Goal: Task Accomplishment & Management: Use online tool/utility

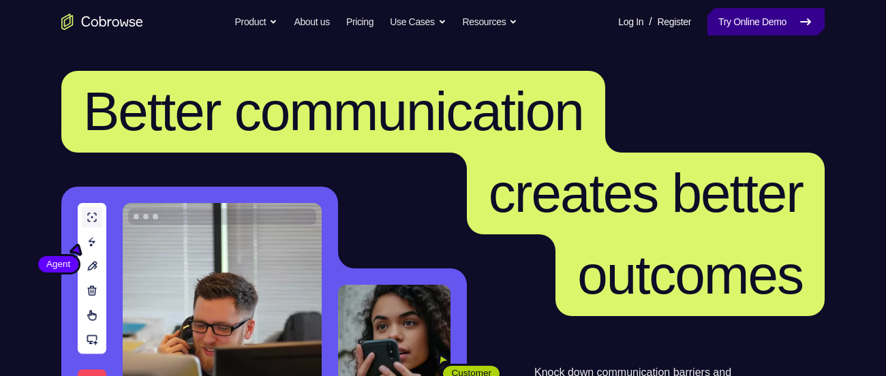
click at [772, 11] on link "Try Online Demo" at bounding box center [765, 21] width 117 height 27
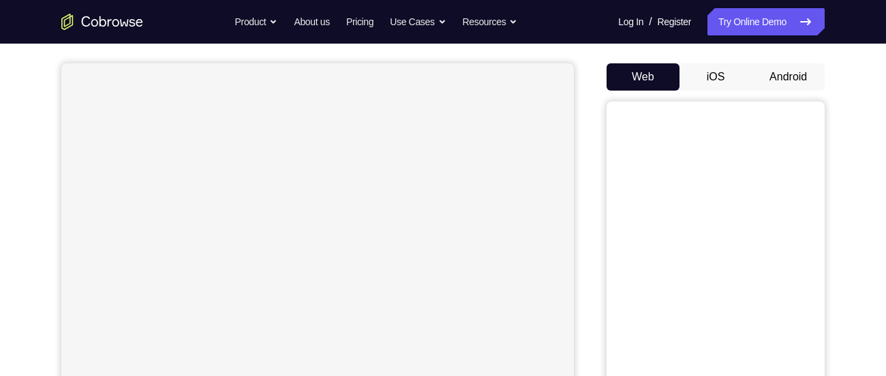
scroll to position [114, 0]
click at [770, 89] on button "Android" at bounding box center [787, 76] width 73 height 27
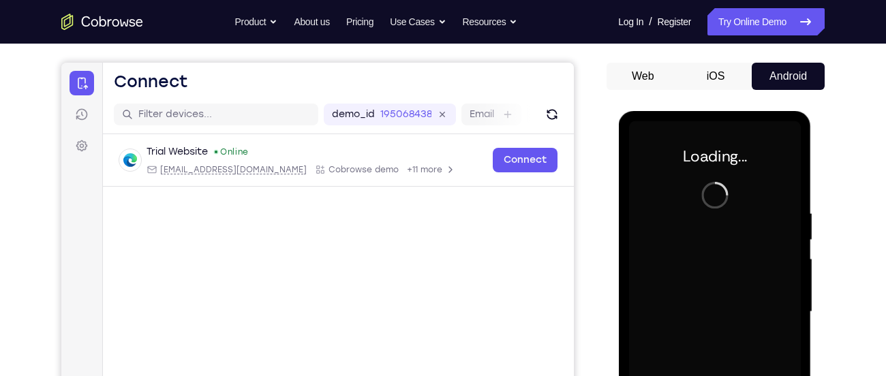
scroll to position [0, 0]
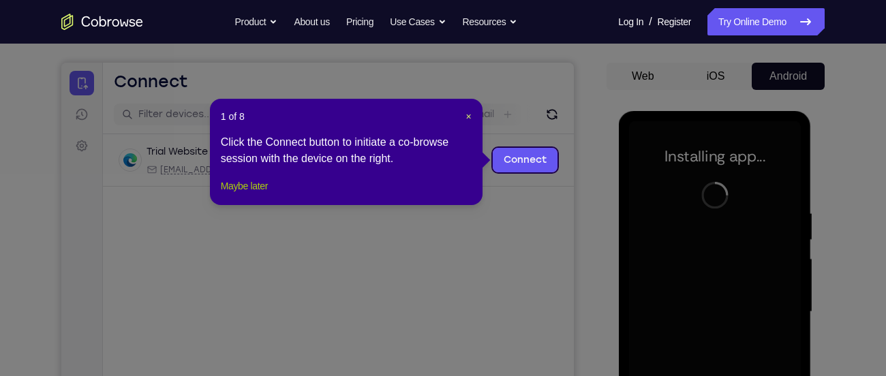
click at [248, 194] on button "Maybe later" at bounding box center [244, 186] width 47 height 16
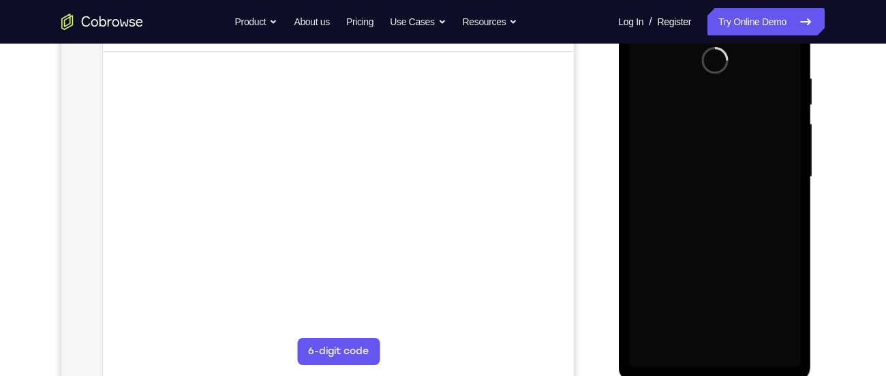
scroll to position [253, 0]
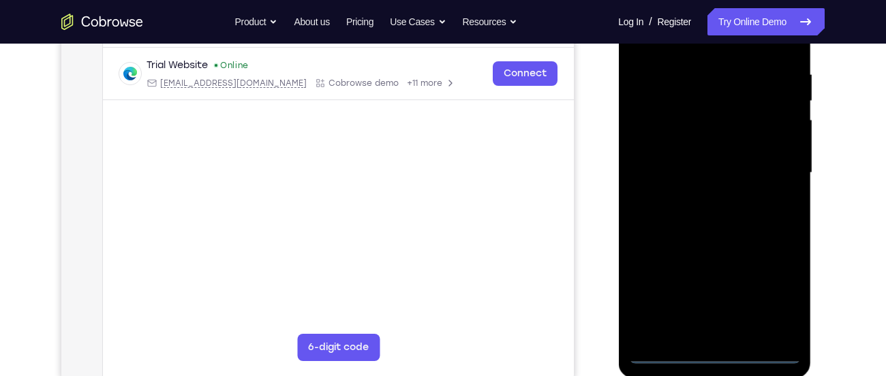
click at [715, 351] on div at bounding box center [714, 172] width 172 height 381
click at [777, 302] on div at bounding box center [714, 172] width 172 height 381
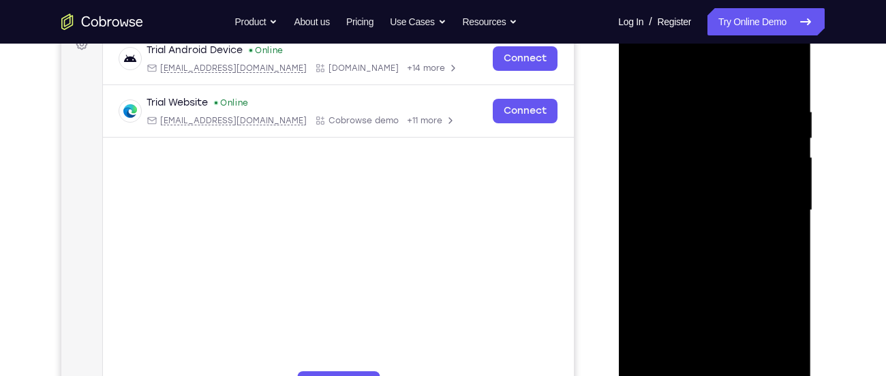
scroll to position [215, 0]
click at [644, 50] on div at bounding box center [714, 210] width 172 height 381
click at [717, 134] on div at bounding box center [714, 210] width 172 height 381
click at [788, 77] on div at bounding box center [714, 210] width 172 height 381
click at [700, 100] on div at bounding box center [714, 210] width 172 height 381
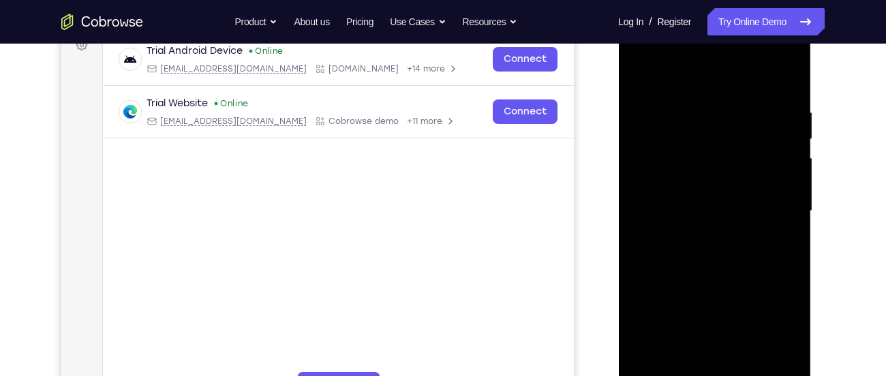
click at [678, 112] on div at bounding box center [714, 210] width 172 height 381
drag, startPoint x: 734, startPoint y: 200, endPoint x: 728, endPoint y: 129, distance: 71.1
click at [728, 129] on div at bounding box center [714, 210] width 172 height 381
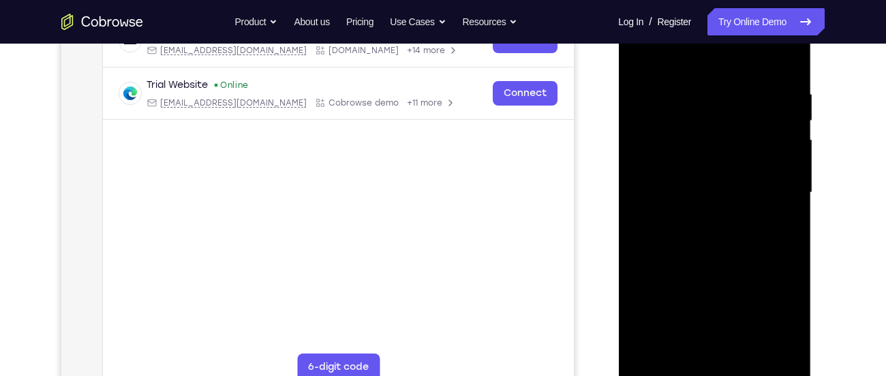
scroll to position [249, 0]
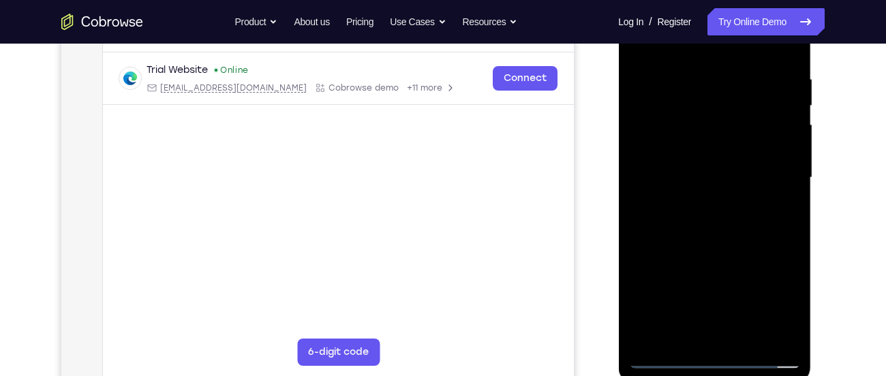
drag, startPoint x: 732, startPoint y: 215, endPoint x: 730, endPoint y: 121, distance: 93.3
click at [730, 121] on div at bounding box center [714, 177] width 172 height 381
drag, startPoint x: 741, startPoint y: 172, endPoint x: 747, endPoint y: 98, distance: 73.8
click at [747, 98] on div at bounding box center [714, 177] width 172 height 381
drag, startPoint x: 740, startPoint y: 217, endPoint x: 760, endPoint y: 105, distance: 114.1
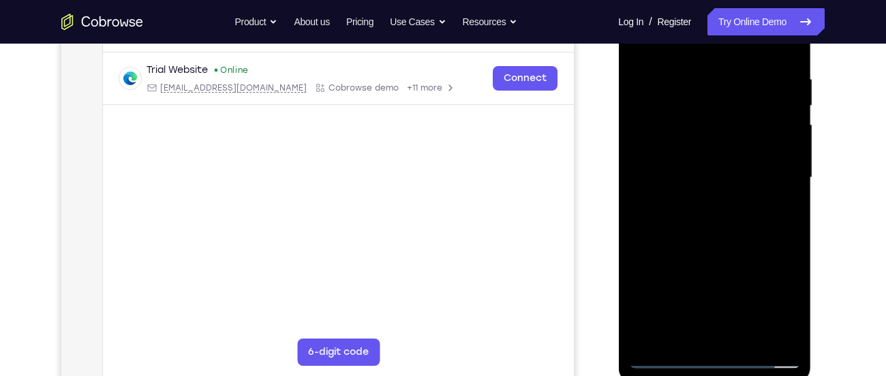
click at [760, 105] on div at bounding box center [714, 177] width 172 height 381
drag, startPoint x: 750, startPoint y: 209, endPoint x: 762, endPoint y: 112, distance: 98.1
click at [762, 112] on div at bounding box center [714, 177] width 172 height 381
drag, startPoint x: 720, startPoint y: 226, endPoint x: 740, endPoint y: 91, distance: 136.3
click at [740, 91] on div at bounding box center [714, 177] width 172 height 381
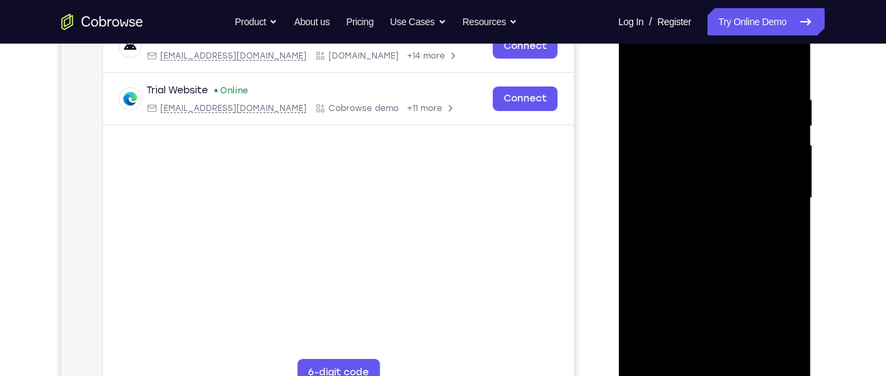
scroll to position [222, 0]
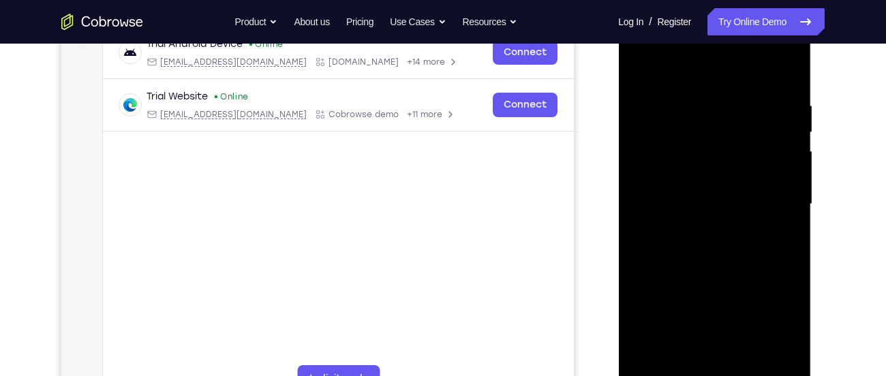
click at [788, 65] on div at bounding box center [714, 204] width 172 height 381
click at [704, 89] on div at bounding box center [714, 204] width 172 height 381
click at [698, 104] on div at bounding box center [714, 204] width 172 height 381
drag, startPoint x: 753, startPoint y: 249, endPoint x: 760, endPoint y: 155, distance: 93.6
click at [760, 155] on div at bounding box center [714, 204] width 172 height 381
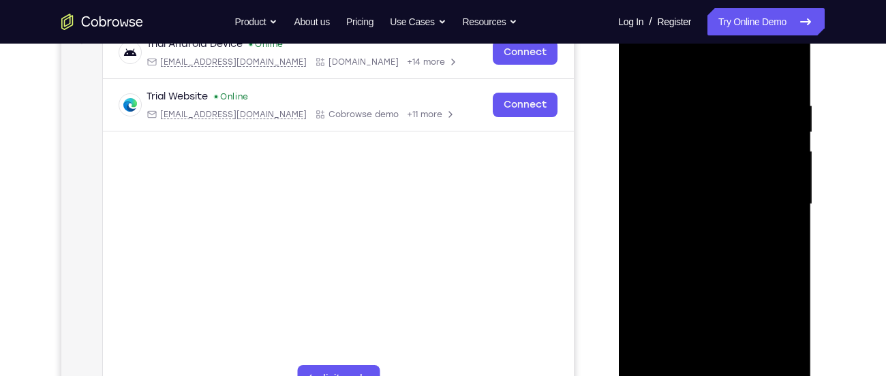
drag, startPoint x: 752, startPoint y: 255, endPoint x: 755, endPoint y: 131, distance: 124.0
click at [755, 131] on div at bounding box center [714, 204] width 172 height 381
drag, startPoint x: 742, startPoint y: 246, endPoint x: 756, endPoint y: 87, distance: 160.0
click at [756, 87] on div at bounding box center [714, 204] width 172 height 381
drag, startPoint x: 726, startPoint y: 354, endPoint x: 773, endPoint y: 195, distance: 164.9
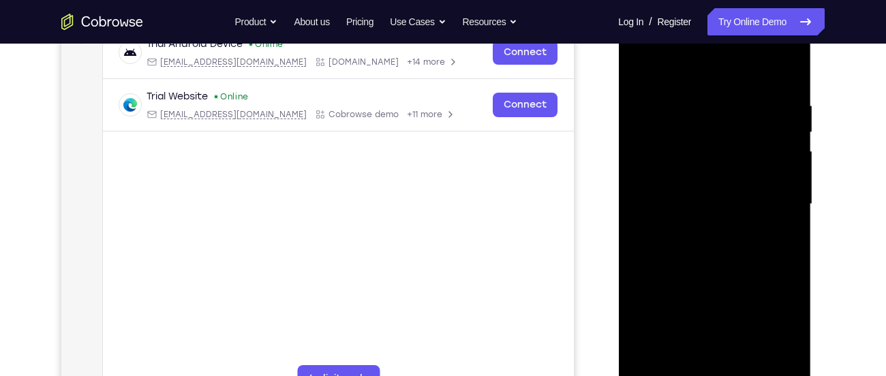
click at [773, 195] on div at bounding box center [714, 204] width 172 height 381
drag, startPoint x: 743, startPoint y: 327, endPoint x: 742, endPoint y: 158, distance: 168.9
click at [742, 158] on div at bounding box center [714, 204] width 172 height 381
drag, startPoint x: 747, startPoint y: 298, endPoint x: 760, endPoint y: 188, distance: 110.4
click at [760, 188] on div at bounding box center [714, 204] width 172 height 381
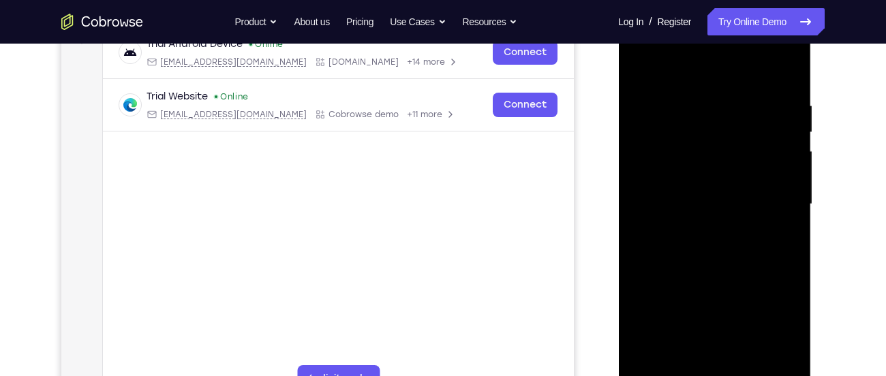
drag, startPoint x: 734, startPoint y: 335, endPoint x: 747, endPoint y: 193, distance: 143.0
click at [747, 193] on div at bounding box center [714, 204] width 172 height 381
drag, startPoint x: 738, startPoint y: 315, endPoint x: 747, endPoint y: 213, distance: 101.9
click at [747, 213] on div at bounding box center [714, 204] width 172 height 381
drag, startPoint x: 729, startPoint y: 297, endPoint x: 740, endPoint y: 154, distance: 143.5
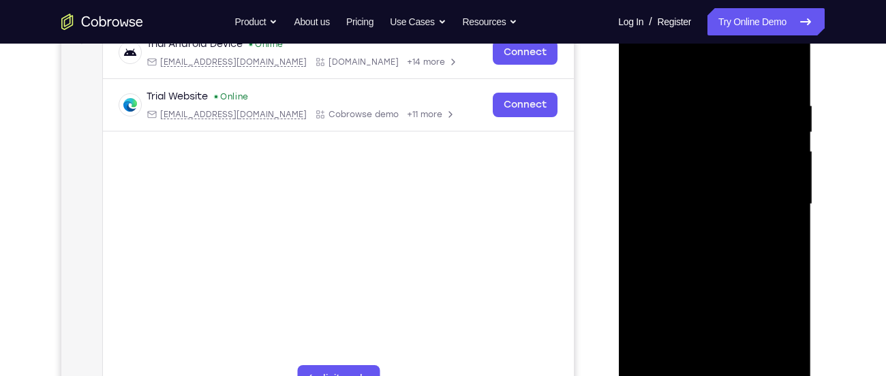
click at [740, 154] on div at bounding box center [714, 204] width 172 height 381
click at [788, 67] on div at bounding box center [714, 204] width 172 height 381
click at [717, 89] on div at bounding box center [714, 204] width 172 height 381
click at [684, 153] on div at bounding box center [714, 204] width 172 height 381
drag, startPoint x: 744, startPoint y: 330, endPoint x: 747, endPoint y: 144, distance: 185.3
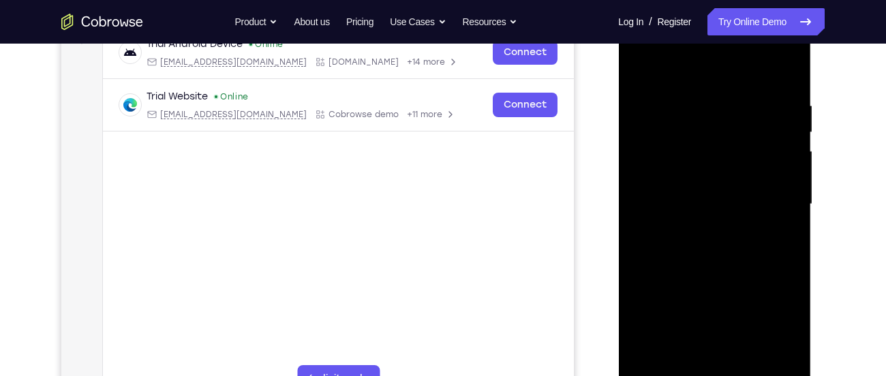
click at [747, 144] on div at bounding box center [714, 204] width 172 height 381
drag, startPoint x: 745, startPoint y: 286, endPoint x: 753, endPoint y: 174, distance: 112.7
click at [753, 174] on div at bounding box center [714, 204] width 172 height 381
drag, startPoint x: 742, startPoint y: 310, endPoint x: 748, endPoint y: 223, distance: 87.4
click at [748, 223] on div at bounding box center [714, 204] width 172 height 381
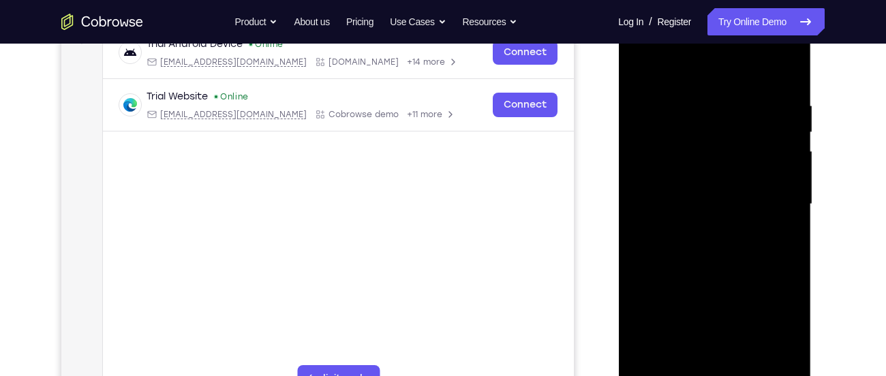
drag, startPoint x: 736, startPoint y: 333, endPoint x: 760, endPoint y: 159, distance: 175.2
click at [760, 159] on div at bounding box center [714, 204] width 172 height 381
drag, startPoint x: 733, startPoint y: 331, endPoint x: 736, endPoint y: 152, distance: 179.2
click at [736, 152] on div at bounding box center [714, 204] width 172 height 381
drag, startPoint x: 739, startPoint y: 276, endPoint x: 730, endPoint y: 146, distance: 129.8
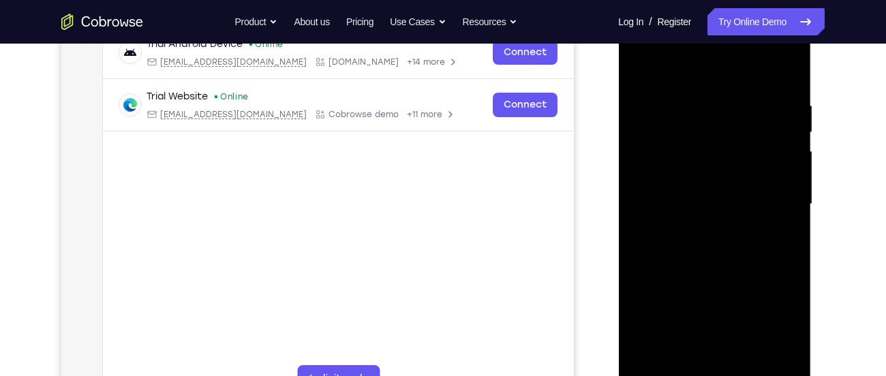
click at [730, 146] on div at bounding box center [714, 204] width 172 height 381
drag, startPoint x: 719, startPoint y: 343, endPoint x: 740, endPoint y: 193, distance: 151.3
click at [740, 193] on div at bounding box center [714, 204] width 172 height 381
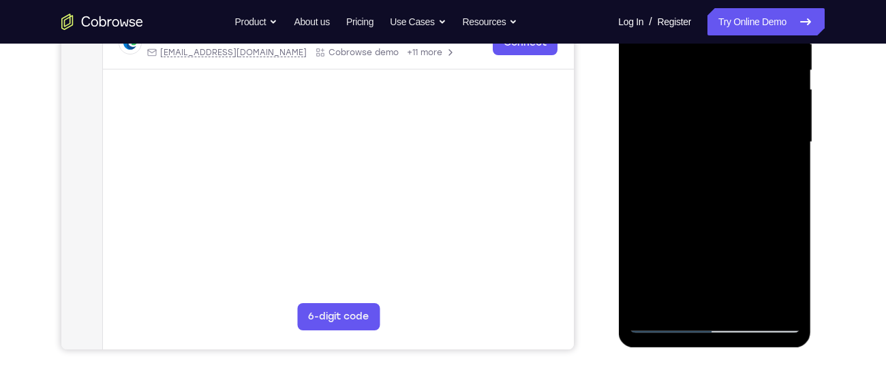
scroll to position [297, 0]
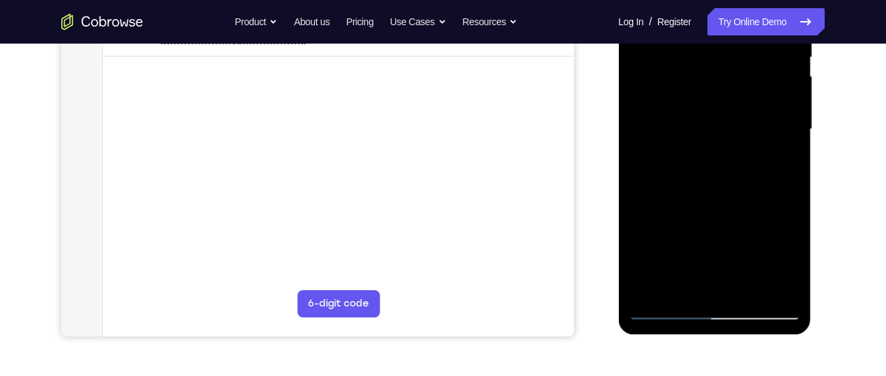
click at [666, 307] on div at bounding box center [714, 129] width 172 height 381
drag, startPoint x: 712, startPoint y: 253, endPoint x: 753, endPoint y: 116, distance: 142.4
click at [753, 116] on div at bounding box center [714, 129] width 172 height 381
drag, startPoint x: 713, startPoint y: 267, endPoint x: 715, endPoint y: 65, distance: 202.3
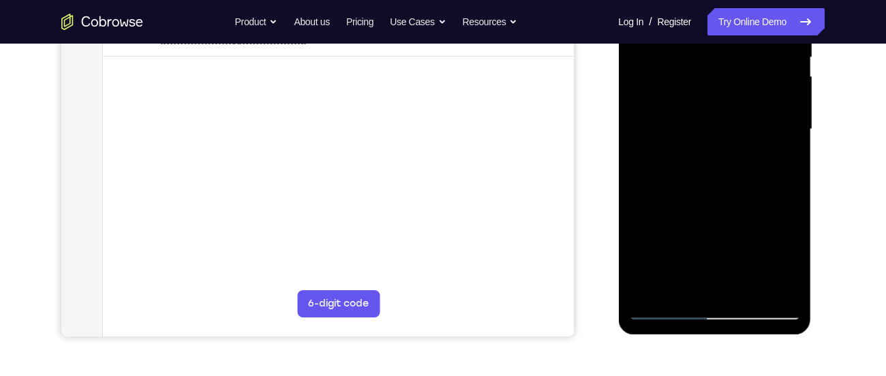
click at [715, 65] on div at bounding box center [714, 129] width 172 height 381
drag, startPoint x: 710, startPoint y: 231, endPoint x: 723, endPoint y: 95, distance: 136.8
click at [723, 95] on div at bounding box center [714, 129] width 172 height 381
drag, startPoint x: 727, startPoint y: 225, endPoint x: 724, endPoint y: 99, distance: 125.4
click at [724, 99] on div at bounding box center [714, 129] width 172 height 381
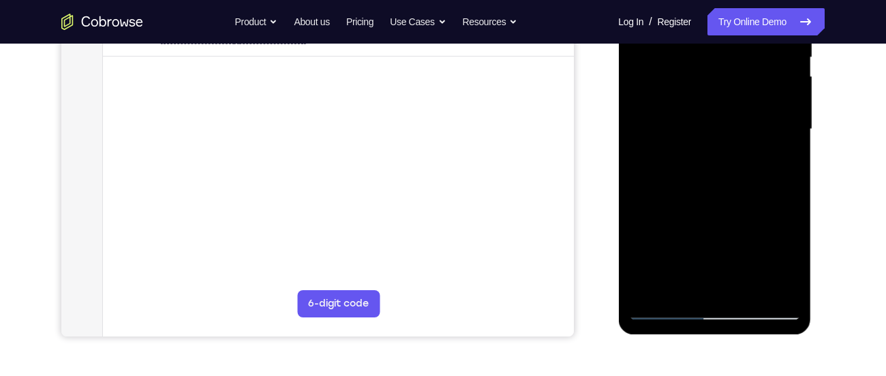
drag, startPoint x: 714, startPoint y: 255, endPoint x: 722, endPoint y: 144, distance: 110.7
click at [722, 144] on div at bounding box center [714, 129] width 172 height 381
click at [670, 307] on div at bounding box center [714, 129] width 172 height 381
drag, startPoint x: 699, startPoint y: 257, endPoint x: 704, endPoint y: 115, distance: 142.4
click at [704, 115] on div at bounding box center [714, 129] width 172 height 381
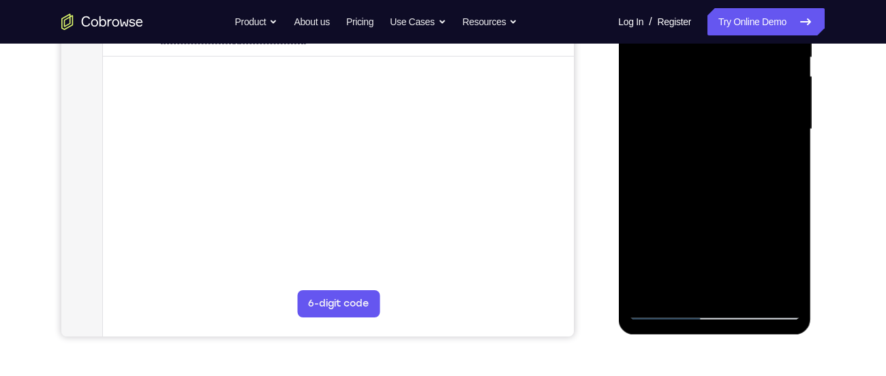
drag, startPoint x: 696, startPoint y: 264, endPoint x: 713, endPoint y: 125, distance: 139.9
click at [713, 125] on div at bounding box center [714, 129] width 172 height 381
drag, startPoint x: 714, startPoint y: 267, endPoint x: 732, endPoint y: 131, distance: 137.5
click at [732, 131] on div at bounding box center [714, 129] width 172 height 381
drag, startPoint x: 729, startPoint y: 264, endPoint x: 732, endPoint y: 154, distance: 109.7
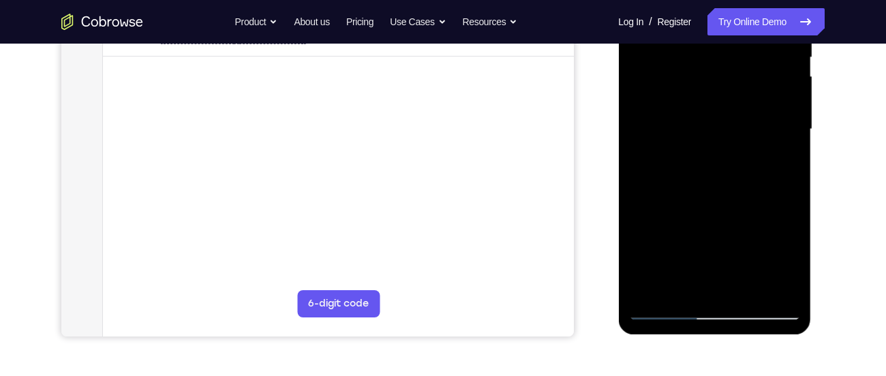
click at [732, 154] on div at bounding box center [714, 129] width 172 height 381
drag, startPoint x: 717, startPoint y: 273, endPoint x: 732, endPoint y: 167, distance: 107.4
click at [732, 167] on div at bounding box center [714, 129] width 172 height 381
drag, startPoint x: 725, startPoint y: 237, endPoint x: 736, endPoint y: 137, distance: 100.7
click at [736, 137] on div at bounding box center [714, 129] width 172 height 381
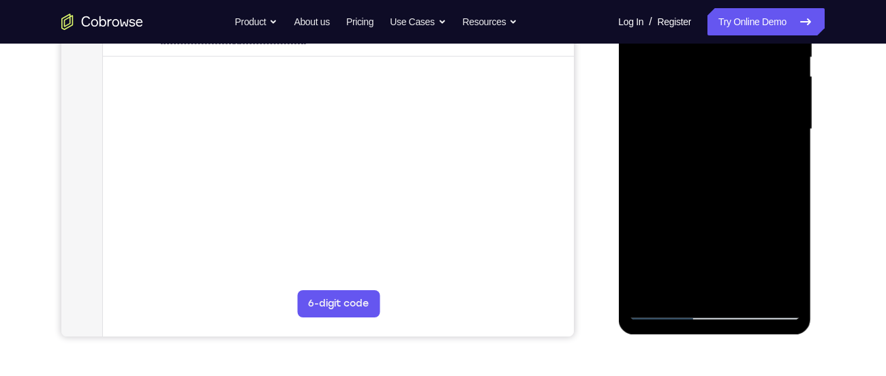
drag, startPoint x: 715, startPoint y: 260, endPoint x: 716, endPoint y: 108, distance: 151.9
click at [716, 108] on div at bounding box center [714, 129] width 172 height 381
click at [704, 226] on div at bounding box center [714, 129] width 172 height 381
click at [670, 309] on div at bounding box center [714, 129] width 172 height 381
click at [721, 158] on div at bounding box center [714, 129] width 172 height 381
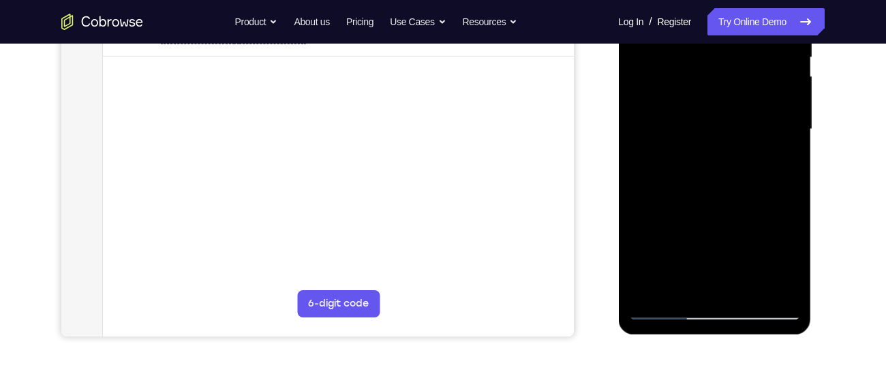
drag, startPoint x: 723, startPoint y: 242, endPoint x: 738, endPoint y: 124, distance: 119.6
click at [738, 124] on div at bounding box center [714, 129] width 172 height 381
drag, startPoint x: 732, startPoint y: 266, endPoint x: 742, endPoint y: 134, distance: 132.5
click at [742, 134] on div at bounding box center [714, 129] width 172 height 381
drag, startPoint x: 727, startPoint y: 272, endPoint x: 747, endPoint y: 152, distance: 121.6
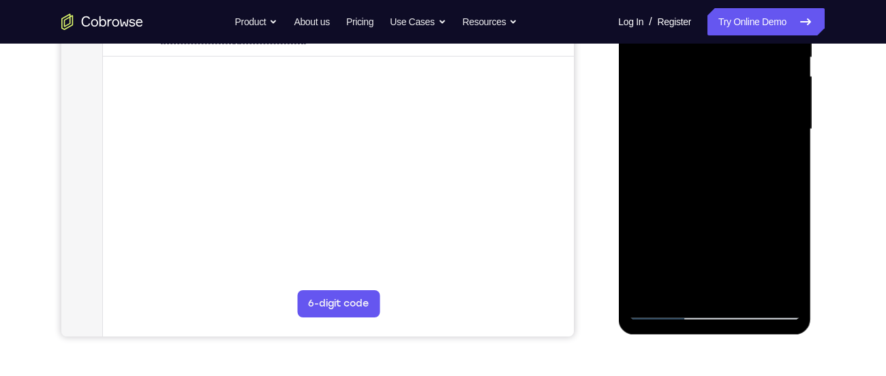
click at [747, 152] on div at bounding box center [714, 129] width 172 height 381
drag, startPoint x: 730, startPoint y: 290, endPoint x: 736, endPoint y: 156, distance: 134.4
click at [736, 156] on div at bounding box center [714, 129] width 172 height 381
drag, startPoint x: 725, startPoint y: 274, endPoint x: 735, endPoint y: 160, distance: 114.2
click at [735, 160] on div at bounding box center [714, 129] width 172 height 381
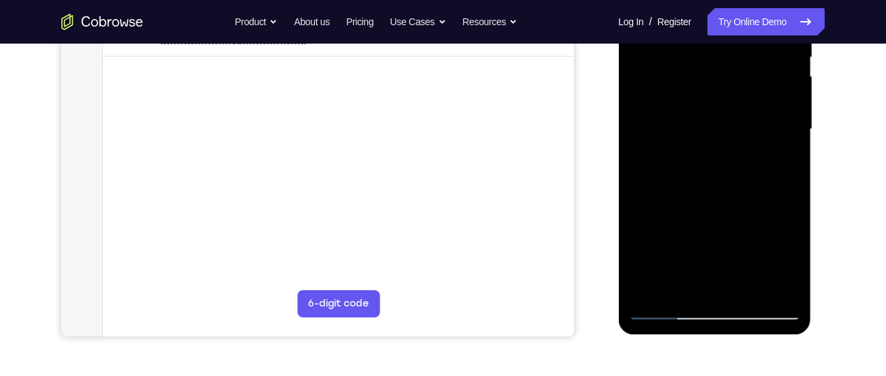
drag, startPoint x: 734, startPoint y: 174, endPoint x: 746, endPoint y: 75, distance: 99.4
click at [746, 75] on div at bounding box center [714, 129] width 172 height 381
drag, startPoint x: 743, startPoint y: 196, endPoint x: 751, endPoint y: 114, distance: 82.8
click at [751, 114] on div at bounding box center [714, 129] width 172 height 381
drag, startPoint x: 732, startPoint y: 255, endPoint x: 745, endPoint y: 174, distance: 82.0
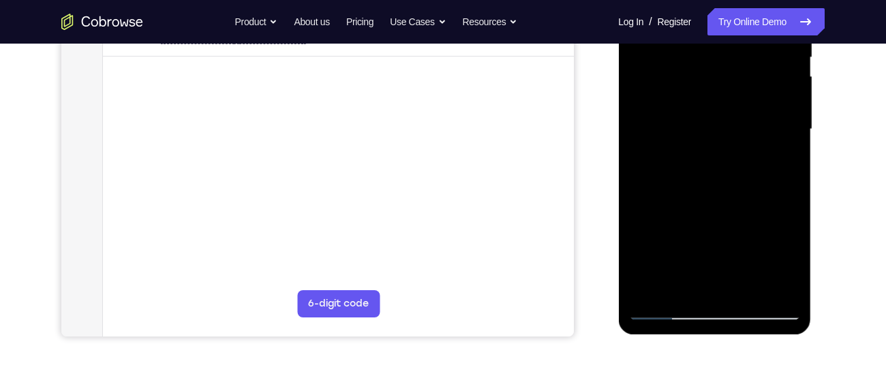
click at [745, 174] on div at bounding box center [714, 129] width 172 height 381
drag, startPoint x: 721, startPoint y: 287, endPoint x: 743, endPoint y: 176, distance: 113.3
click at [743, 176] on div at bounding box center [714, 129] width 172 height 381
drag, startPoint x: 737, startPoint y: 216, endPoint x: 741, endPoint y: 133, distance: 83.2
click at [741, 133] on div at bounding box center [714, 129] width 172 height 381
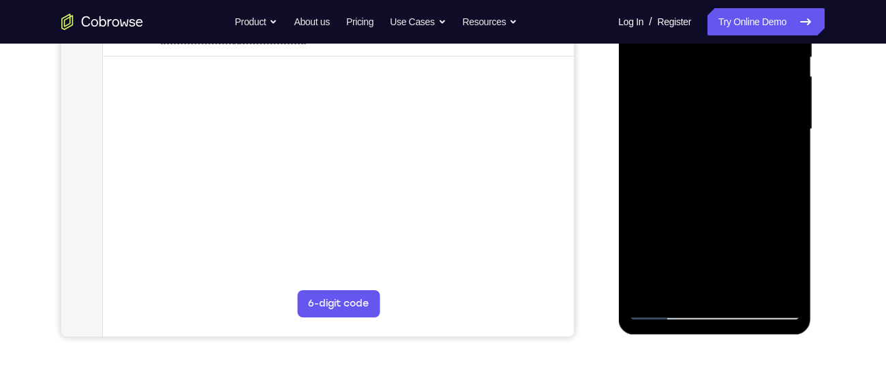
click at [730, 236] on div at bounding box center [714, 129] width 172 height 381
click at [708, 151] on div at bounding box center [714, 129] width 172 height 381
click at [777, 188] on div at bounding box center [714, 129] width 172 height 381
click at [718, 185] on div at bounding box center [714, 129] width 172 height 381
click at [663, 193] on div at bounding box center [714, 129] width 172 height 381
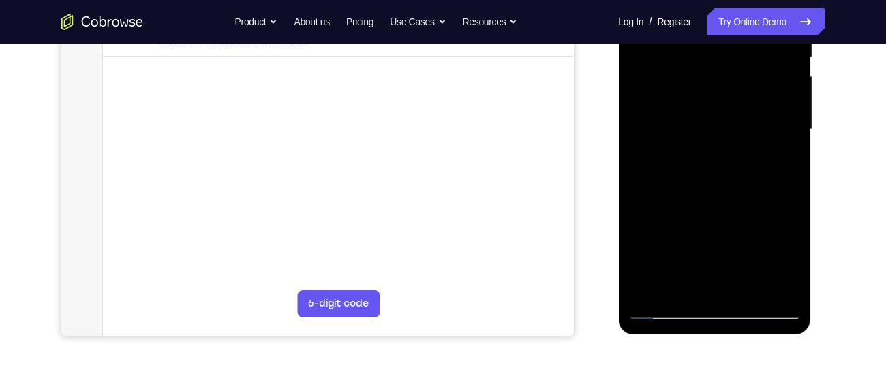
click at [668, 193] on div at bounding box center [714, 129] width 172 height 381
click at [672, 193] on div at bounding box center [714, 129] width 172 height 381
click at [678, 193] on div at bounding box center [714, 129] width 172 height 381
click at [683, 193] on div at bounding box center [714, 129] width 172 height 381
click at [694, 194] on div at bounding box center [714, 129] width 172 height 381
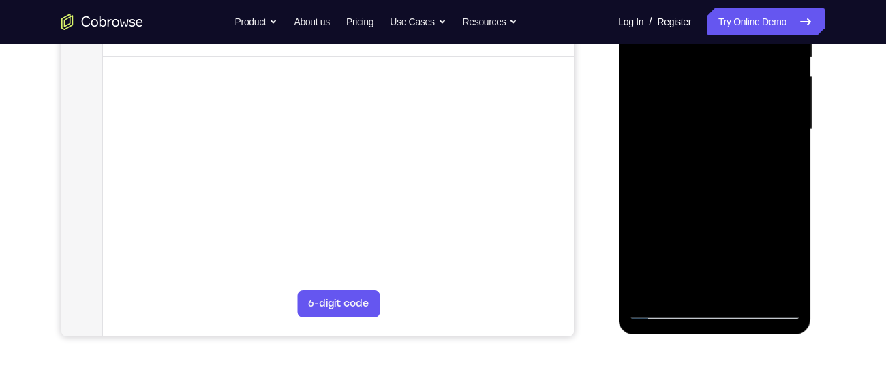
click at [704, 193] on div at bounding box center [714, 129] width 172 height 381
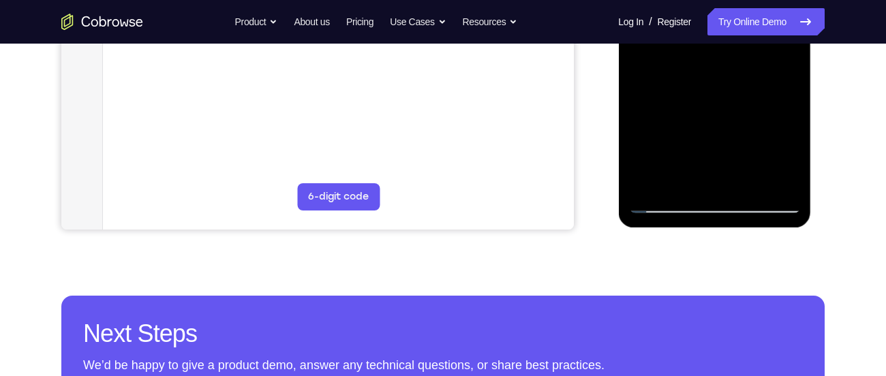
scroll to position [407, 0]
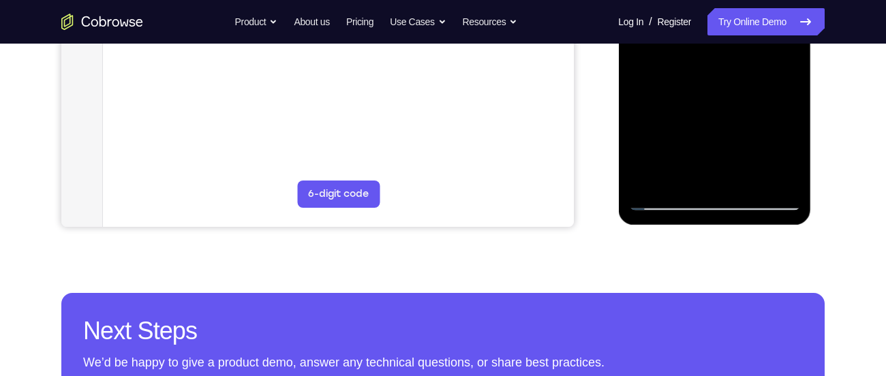
click at [666, 199] on div at bounding box center [714, 19] width 172 height 381
drag, startPoint x: 708, startPoint y: 156, endPoint x: 736, endPoint y: 54, distance: 106.1
click at [736, 54] on div at bounding box center [714, 19] width 172 height 381
drag, startPoint x: 708, startPoint y: 164, endPoint x: 748, endPoint y: 31, distance: 139.2
click at [748, 31] on div at bounding box center [714, 19] width 172 height 381
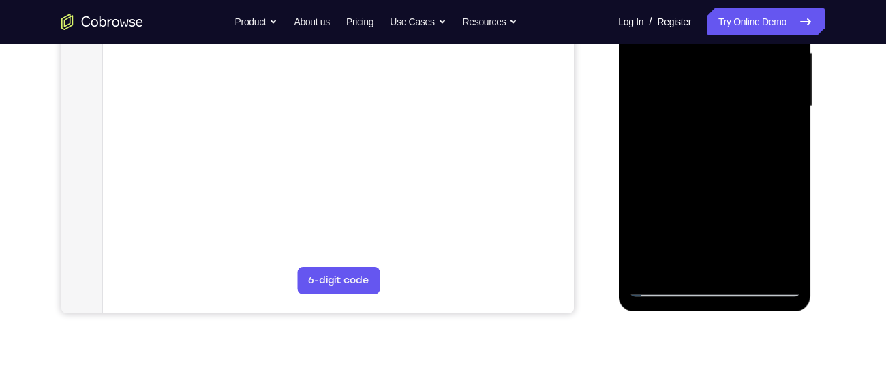
scroll to position [301, 0]
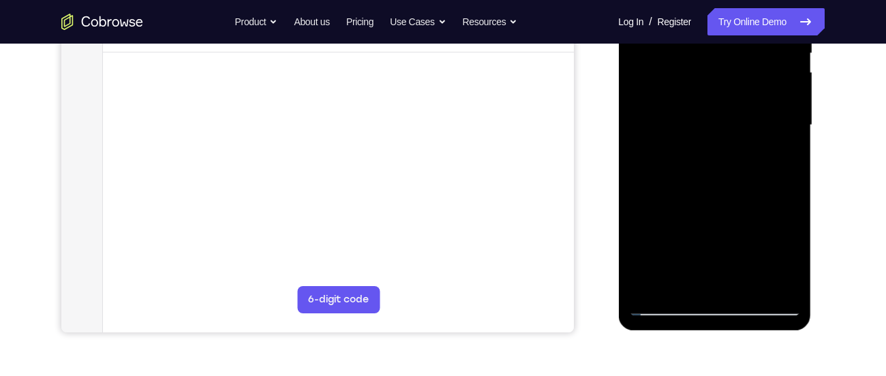
drag, startPoint x: 740, startPoint y: 227, endPoint x: 747, endPoint y: 96, distance: 131.0
click at [747, 96] on div at bounding box center [714, 125] width 172 height 381
drag, startPoint x: 739, startPoint y: 237, endPoint x: 754, endPoint y: 161, distance: 77.1
click at [754, 161] on div at bounding box center [714, 125] width 172 height 381
drag, startPoint x: 733, startPoint y: 268, endPoint x: 753, endPoint y: 136, distance: 133.0
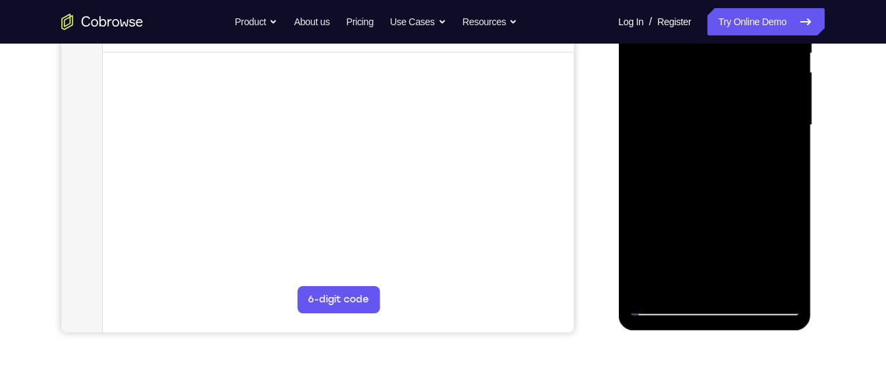
click at [753, 136] on div at bounding box center [714, 125] width 172 height 381
drag, startPoint x: 728, startPoint y: 257, endPoint x: 741, endPoint y: 127, distance: 130.7
click at [741, 127] on div at bounding box center [714, 125] width 172 height 381
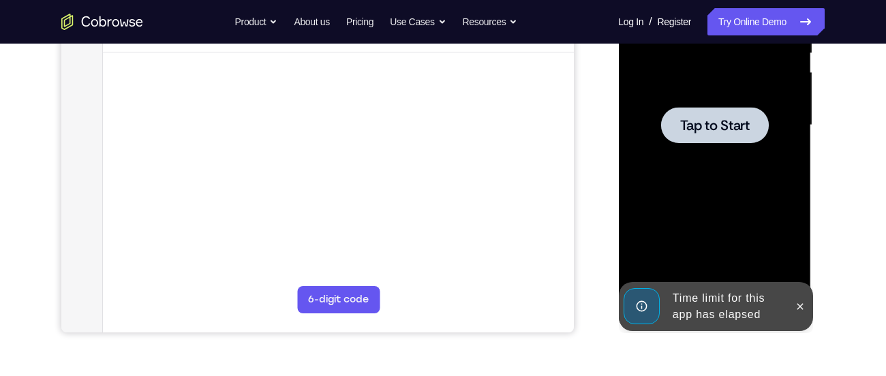
click at [698, 108] on div at bounding box center [714, 125] width 108 height 36
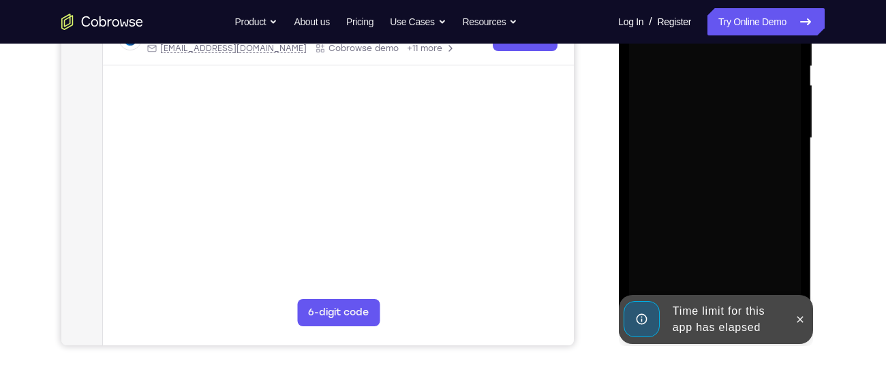
scroll to position [293, 0]
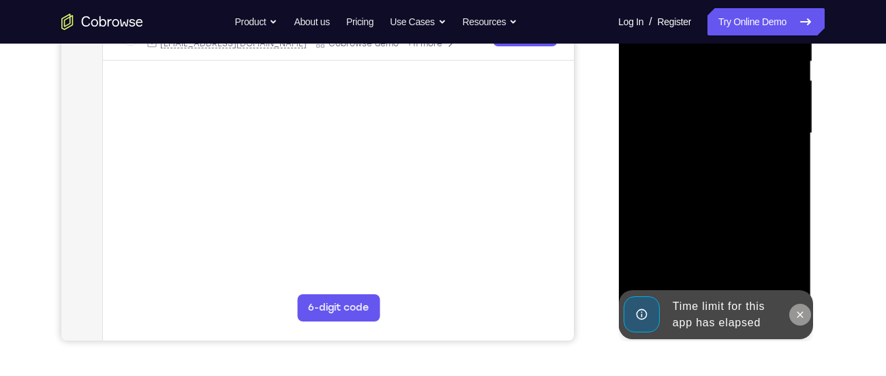
click at [797, 314] on icon at bounding box center [799, 314] width 11 height 11
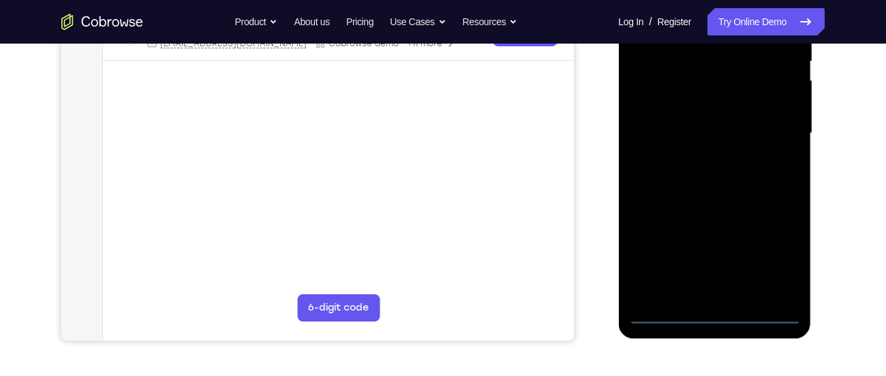
click at [715, 315] on div at bounding box center [714, 133] width 172 height 381
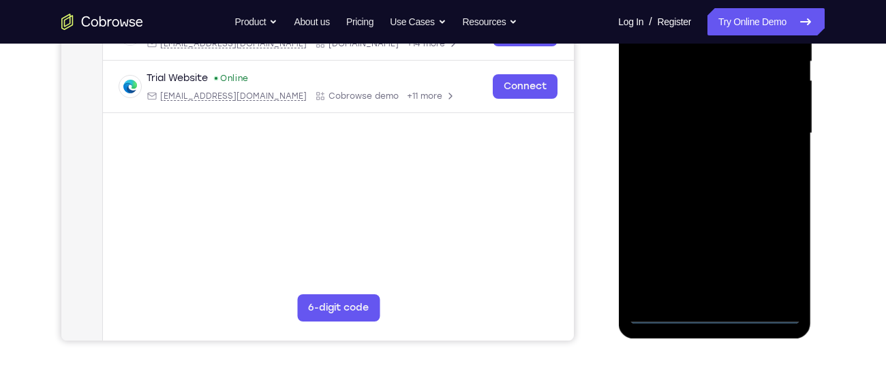
click at [783, 260] on div at bounding box center [714, 133] width 172 height 381
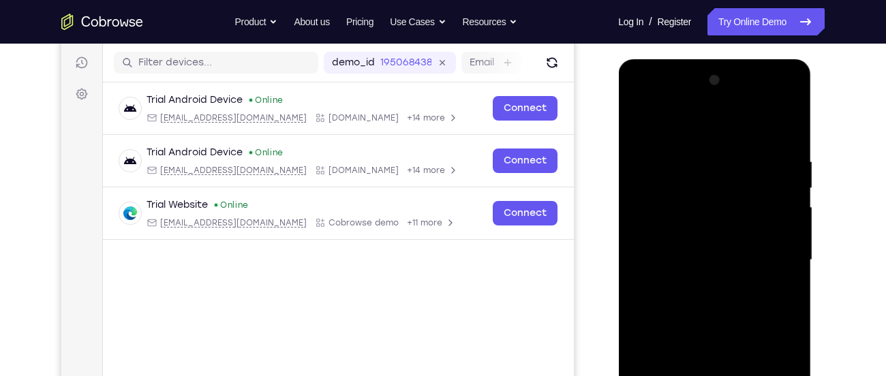
scroll to position [166, 0]
click at [641, 99] on div at bounding box center [714, 260] width 172 height 381
click at [717, 187] on div at bounding box center [714, 260] width 172 height 381
click at [789, 123] on div at bounding box center [714, 260] width 172 height 381
click at [704, 144] on div at bounding box center [714, 260] width 172 height 381
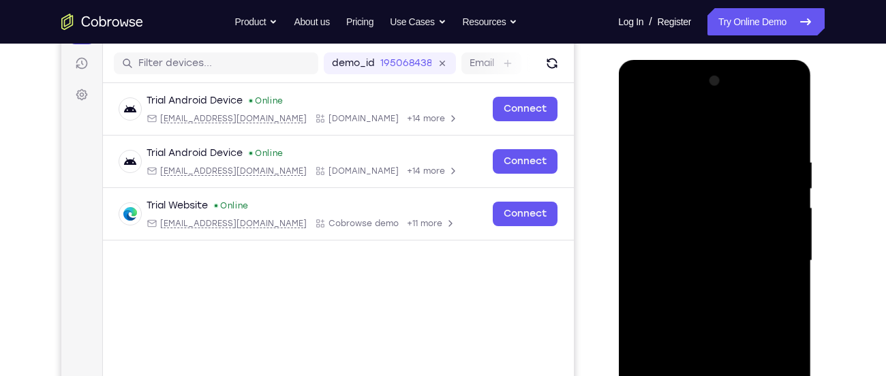
click at [789, 122] on div at bounding box center [714, 260] width 172 height 381
click at [669, 148] on div at bounding box center [714, 260] width 172 height 381
click at [683, 148] on div at bounding box center [714, 260] width 172 height 381
click at [674, 161] on div at bounding box center [714, 260] width 172 height 381
drag, startPoint x: 730, startPoint y: 261, endPoint x: 739, endPoint y: 142, distance: 118.9
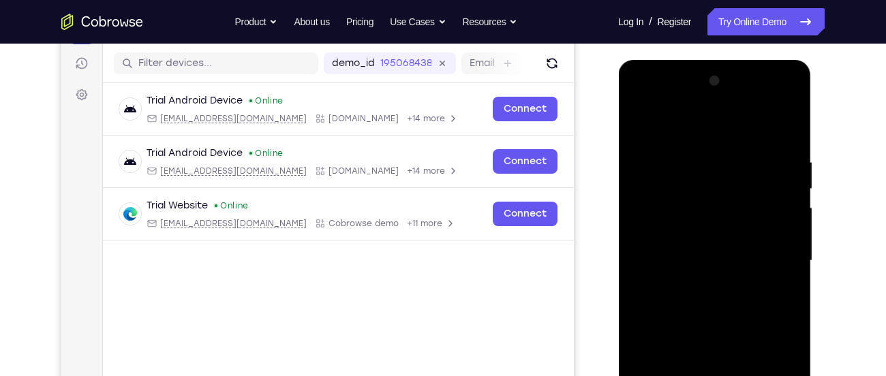
click at [739, 142] on div at bounding box center [714, 260] width 172 height 381
drag, startPoint x: 733, startPoint y: 281, endPoint x: 741, endPoint y: 143, distance: 138.5
click at [741, 143] on div at bounding box center [714, 260] width 172 height 381
drag, startPoint x: 743, startPoint y: 168, endPoint x: 769, endPoint y: 85, distance: 87.0
click at [769, 85] on div at bounding box center [714, 260] width 172 height 381
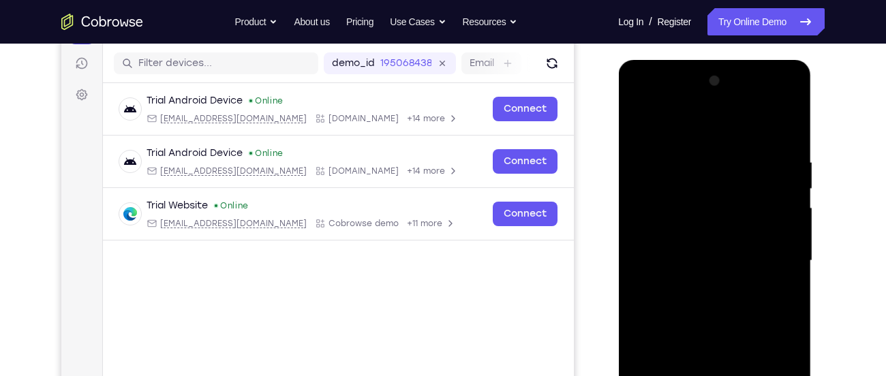
drag, startPoint x: 745, startPoint y: 311, endPoint x: 766, endPoint y: 207, distance: 106.3
click at [766, 207] on div at bounding box center [714, 260] width 172 height 381
drag, startPoint x: 739, startPoint y: 317, endPoint x: 747, endPoint y: 169, distance: 148.7
click at [747, 169] on div at bounding box center [714, 260] width 172 height 381
drag, startPoint x: 732, startPoint y: 300, endPoint x: 750, endPoint y: 165, distance: 136.1
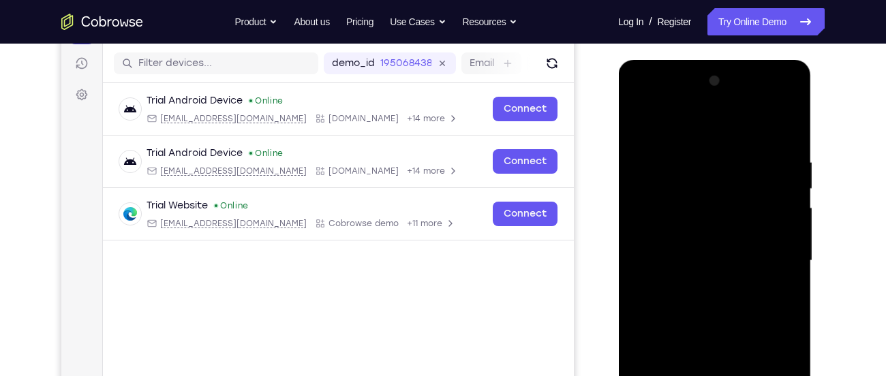
click at [750, 165] on div at bounding box center [714, 260] width 172 height 381
drag, startPoint x: 737, startPoint y: 287, endPoint x: 744, endPoint y: 214, distance: 73.9
click at [744, 214] on div at bounding box center [714, 260] width 172 height 381
drag, startPoint x: 733, startPoint y: 329, endPoint x: 744, endPoint y: 191, distance: 138.0
click at [744, 191] on div at bounding box center [714, 260] width 172 height 381
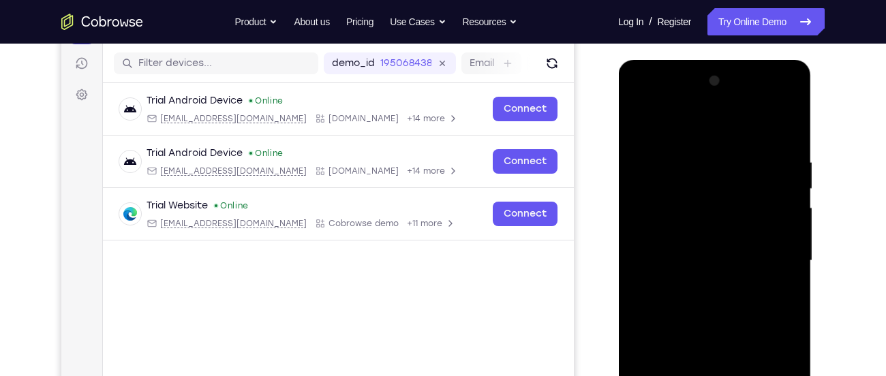
drag, startPoint x: 743, startPoint y: 227, endPoint x: 762, endPoint y: 133, distance: 95.8
click at [762, 133] on div at bounding box center [714, 260] width 172 height 381
drag, startPoint x: 757, startPoint y: 251, endPoint x: 770, endPoint y: 200, distance: 52.7
click at [770, 200] on div at bounding box center [714, 260] width 172 height 381
drag, startPoint x: 731, startPoint y: 321, endPoint x: 747, endPoint y: 168, distance: 154.1
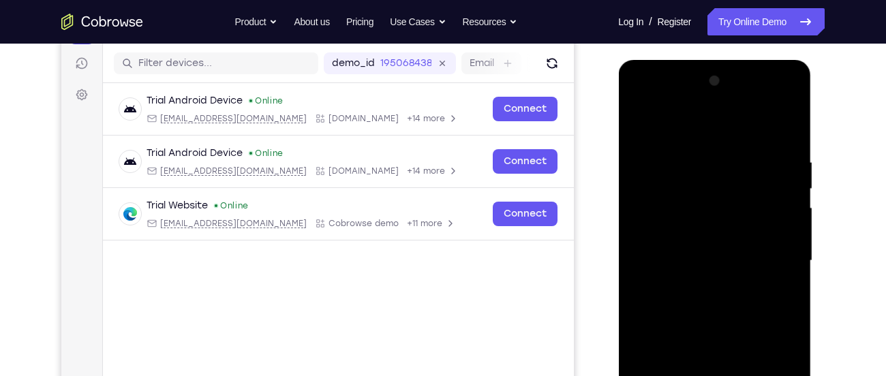
click at [747, 168] on div at bounding box center [714, 260] width 172 height 381
drag, startPoint x: 730, startPoint y: 328, endPoint x: 740, endPoint y: 136, distance: 192.4
click at [740, 136] on div at bounding box center [714, 260] width 172 height 381
drag, startPoint x: 723, startPoint y: 304, endPoint x: 726, endPoint y: 157, distance: 147.2
click at [726, 157] on div at bounding box center [714, 260] width 172 height 381
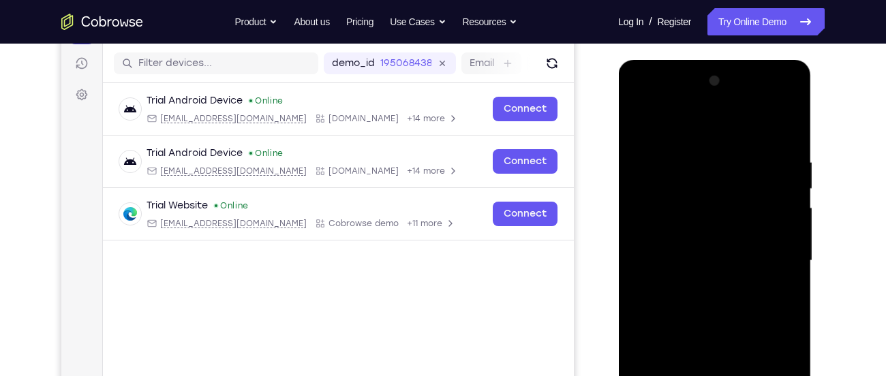
drag, startPoint x: 726, startPoint y: 353, endPoint x: 735, endPoint y: 216, distance: 137.2
click at [735, 216] on div at bounding box center [714, 260] width 172 height 381
drag, startPoint x: 708, startPoint y: 341, endPoint x: 734, endPoint y: 222, distance: 121.5
click at [734, 222] on div at bounding box center [714, 260] width 172 height 381
drag, startPoint x: 725, startPoint y: 345, endPoint x: 751, endPoint y: 236, distance: 112.8
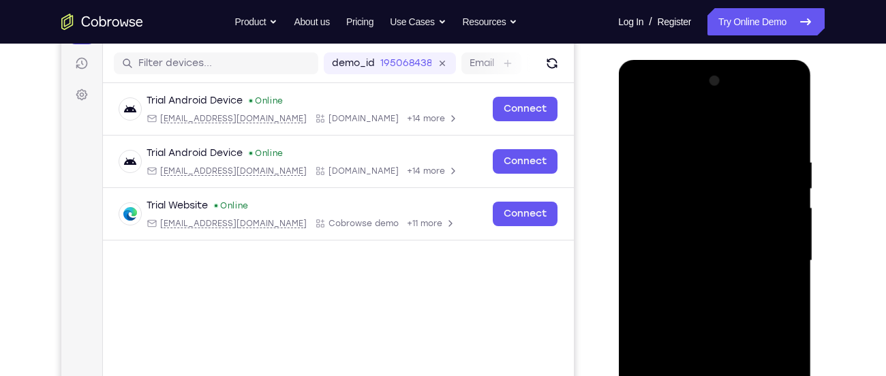
click at [751, 236] on div at bounding box center [714, 260] width 172 height 381
drag, startPoint x: 736, startPoint y: 300, endPoint x: 749, endPoint y: 215, distance: 86.1
click at [749, 215] on div at bounding box center [714, 260] width 172 height 381
drag, startPoint x: 726, startPoint y: 365, endPoint x: 764, endPoint y: 208, distance: 161.2
click at [764, 208] on div at bounding box center [714, 260] width 172 height 381
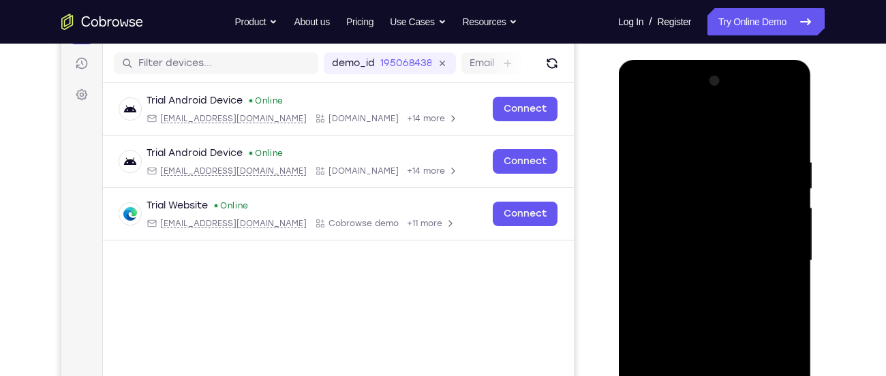
drag, startPoint x: 736, startPoint y: 302, endPoint x: 746, endPoint y: 143, distance: 159.0
click at [746, 143] on div at bounding box center [714, 260] width 172 height 381
drag, startPoint x: 719, startPoint y: 286, endPoint x: 727, endPoint y: 160, distance: 126.3
click at [727, 160] on div at bounding box center [714, 260] width 172 height 381
drag, startPoint x: 725, startPoint y: 270, endPoint x: 743, endPoint y: 189, distance: 83.1
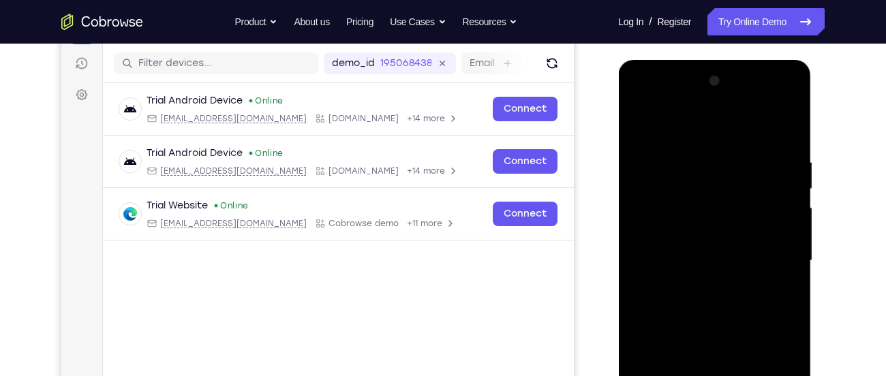
click at [743, 189] on div at bounding box center [714, 260] width 172 height 381
drag, startPoint x: 730, startPoint y: 302, endPoint x: 751, endPoint y: 133, distance: 170.2
click at [751, 133] on div at bounding box center [714, 260] width 172 height 381
drag, startPoint x: 731, startPoint y: 270, endPoint x: 732, endPoint y: 245, distance: 25.9
click at [732, 245] on div at bounding box center [714, 260] width 172 height 381
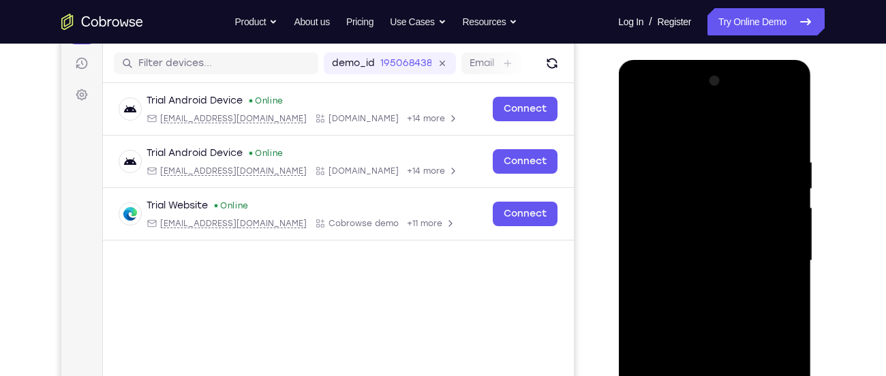
drag, startPoint x: 732, startPoint y: 245, endPoint x: 732, endPoint y: 403, distance: 158.7
click at [732, 375] on div at bounding box center [714, 260] width 172 height 381
drag, startPoint x: 736, startPoint y: 185, endPoint x: 736, endPoint y: 321, distance: 135.6
click at [736, 321] on div at bounding box center [714, 260] width 172 height 381
drag, startPoint x: 740, startPoint y: 221, endPoint x: 736, endPoint y: 403, distance: 181.9
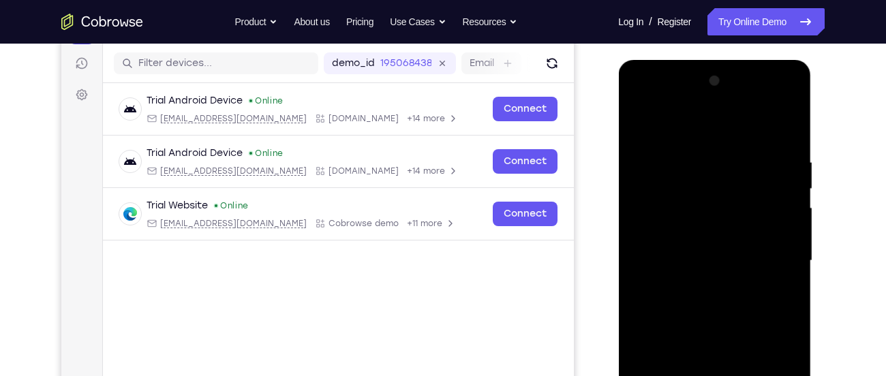
click at [736, 375] on div at bounding box center [714, 260] width 172 height 381
drag, startPoint x: 743, startPoint y: 217, endPoint x: 766, endPoint y: 377, distance: 161.0
click at [766, 375] on div at bounding box center [714, 260] width 172 height 381
drag, startPoint x: 749, startPoint y: 240, endPoint x: 749, endPoint y: 277, distance: 37.5
click at [749, 277] on div at bounding box center [714, 260] width 172 height 381
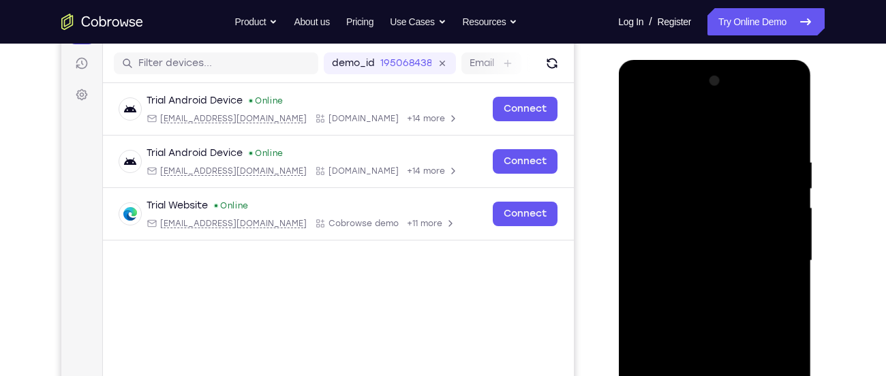
click at [749, 277] on div at bounding box center [714, 260] width 172 height 381
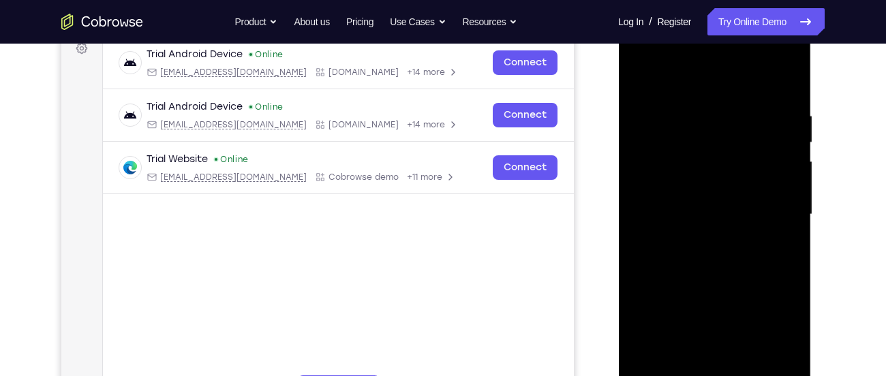
scroll to position [218, 0]
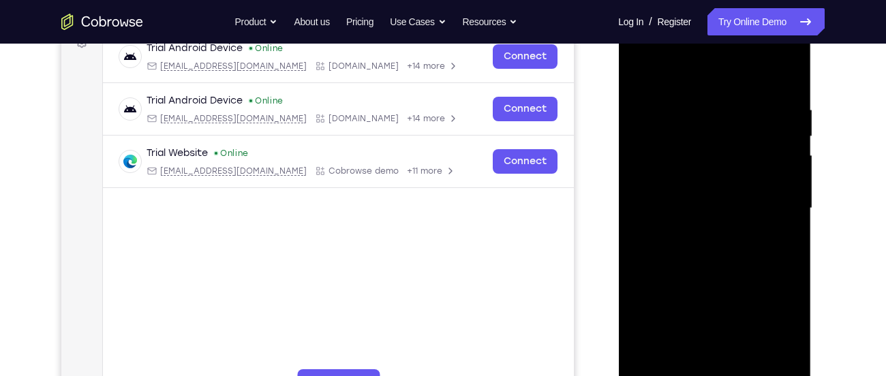
click at [720, 222] on div at bounding box center [714, 208] width 172 height 381
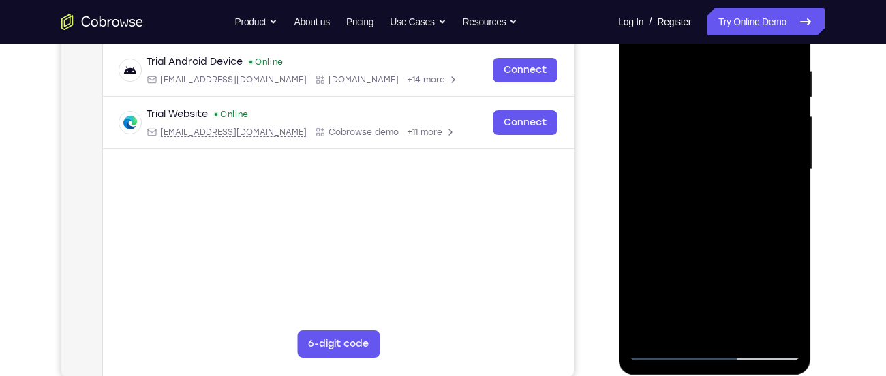
scroll to position [252, 0]
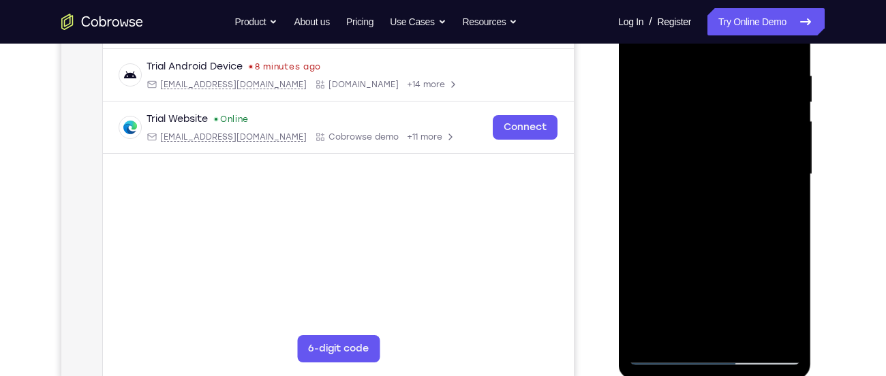
click at [782, 235] on div at bounding box center [714, 174] width 172 height 381
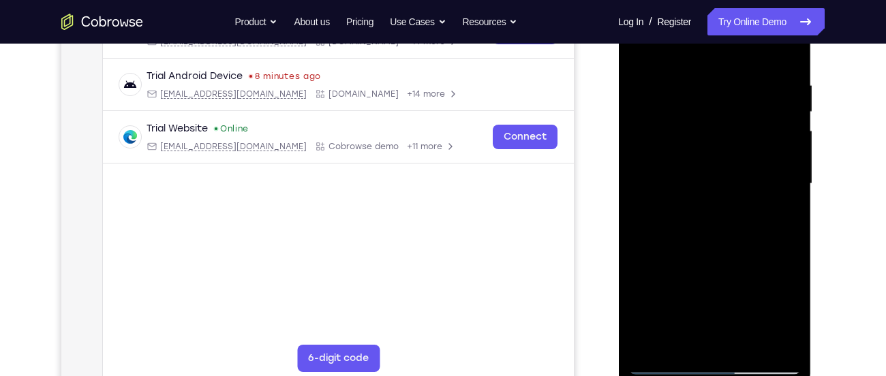
scroll to position [242, 0]
click at [782, 235] on div at bounding box center [714, 184] width 172 height 381
click at [772, 247] on div at bounding box center [714, 184] width 172 height 381
click at [760, 167] on div at bounding box center [714, 184] width 172 height 381
click at [764, 200] on div at bounding box center [714, 184] width 172 height 381
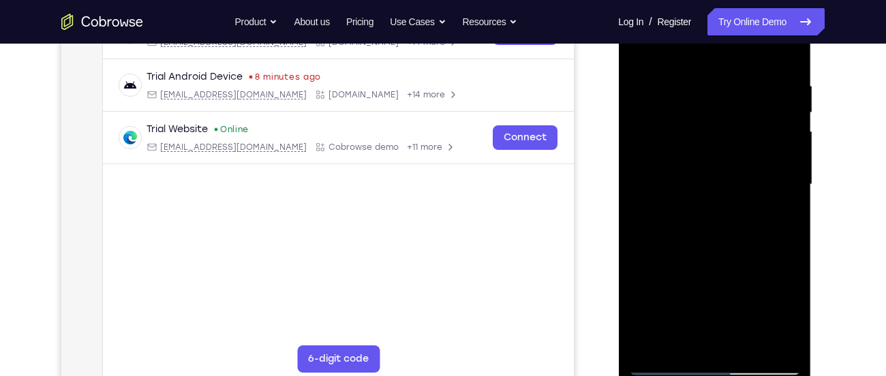
click at [661, 249] on div at bounding box center [714, 184] width 172 height 381
click at [768, 245] on div at bounding box center [714, 184] width 172 height 381
click at [670, 249] on div at bounding box center [714, 184] width 172 height 381
click at [681, 247] on div at bounding box center [714, 184] width 172 height 381
click at [674, 248] on div at bounding box center [714, 184] width 172 height 381
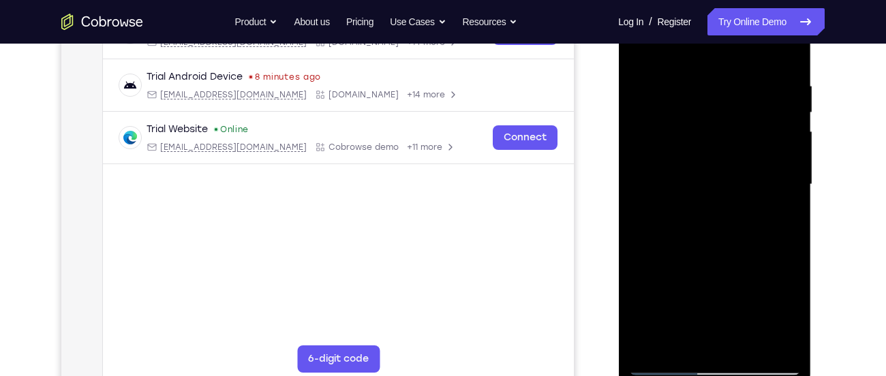
click at [694, 234] on div at bounding box center [714, 184] width 172 height 381
click at [686, 248] on div at bounding box center [714, 184] width 172 height 381
click at [689, 249] on div at bounding box center [714, 184] width 172 height 381
click at [695, 248] on div at bounding box center [714, 184] width 172 height 381
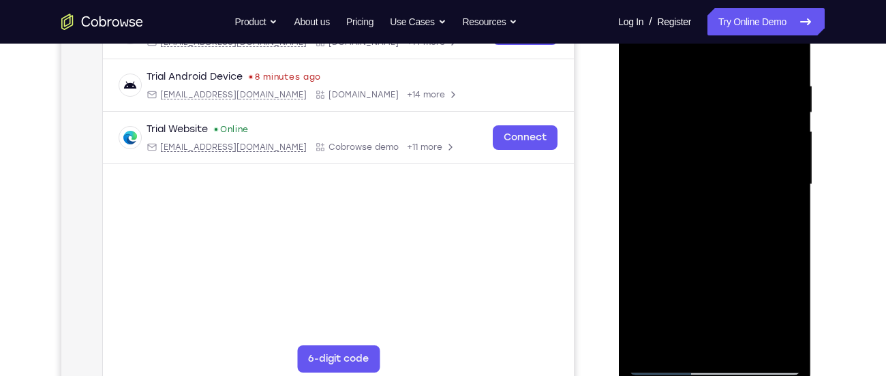
click at [701, 247] on div at bounding box center [714, 184] width 172 height 381
click at [707, 248] on div at bounding box center [714, 184] width 172 height 381
click at [736, 223] on div at bounding box center [714, 184] width 172 height 381
click at [713, 249] on div at bounding box center [714, 184] width 172 height 381
click at [758, 223] on div at bounding box center [714, 184] width 172 height 381
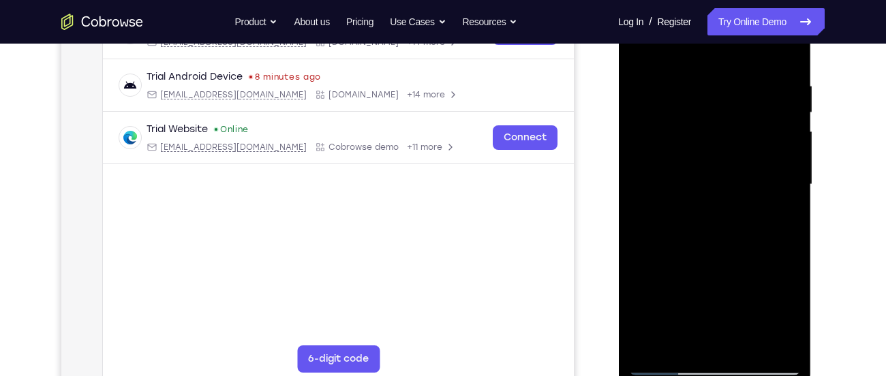
click at [719, 248] on div at bounding box center [714, 184] width 172 height 381
